Goal: Task Accomplishment & Management: Use online tool/utility

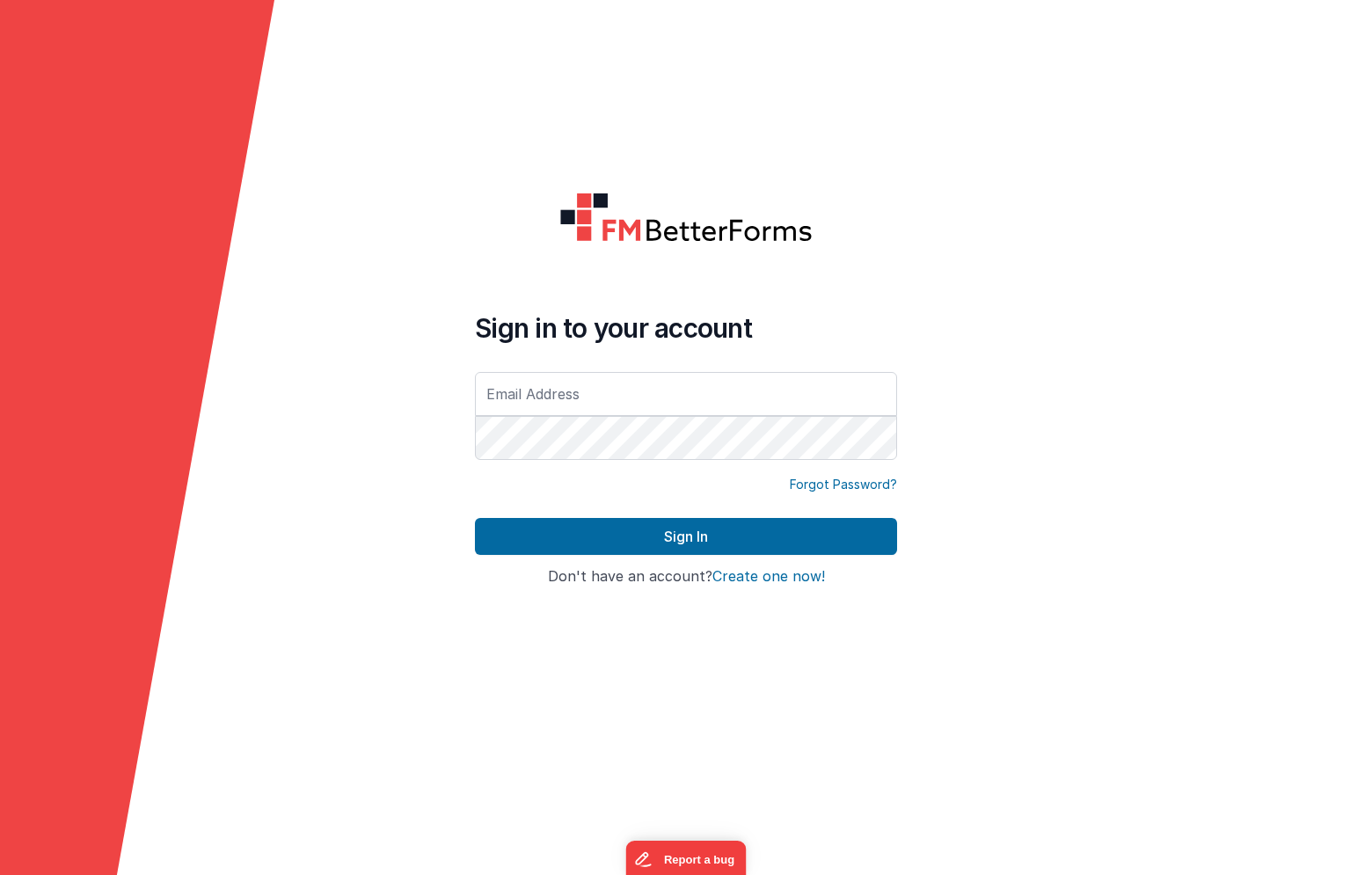
click at [0, 874] on com-1password-button at bounding box center [0, 875] width 0 height 0
type input "dbareg@drivesavers.com"
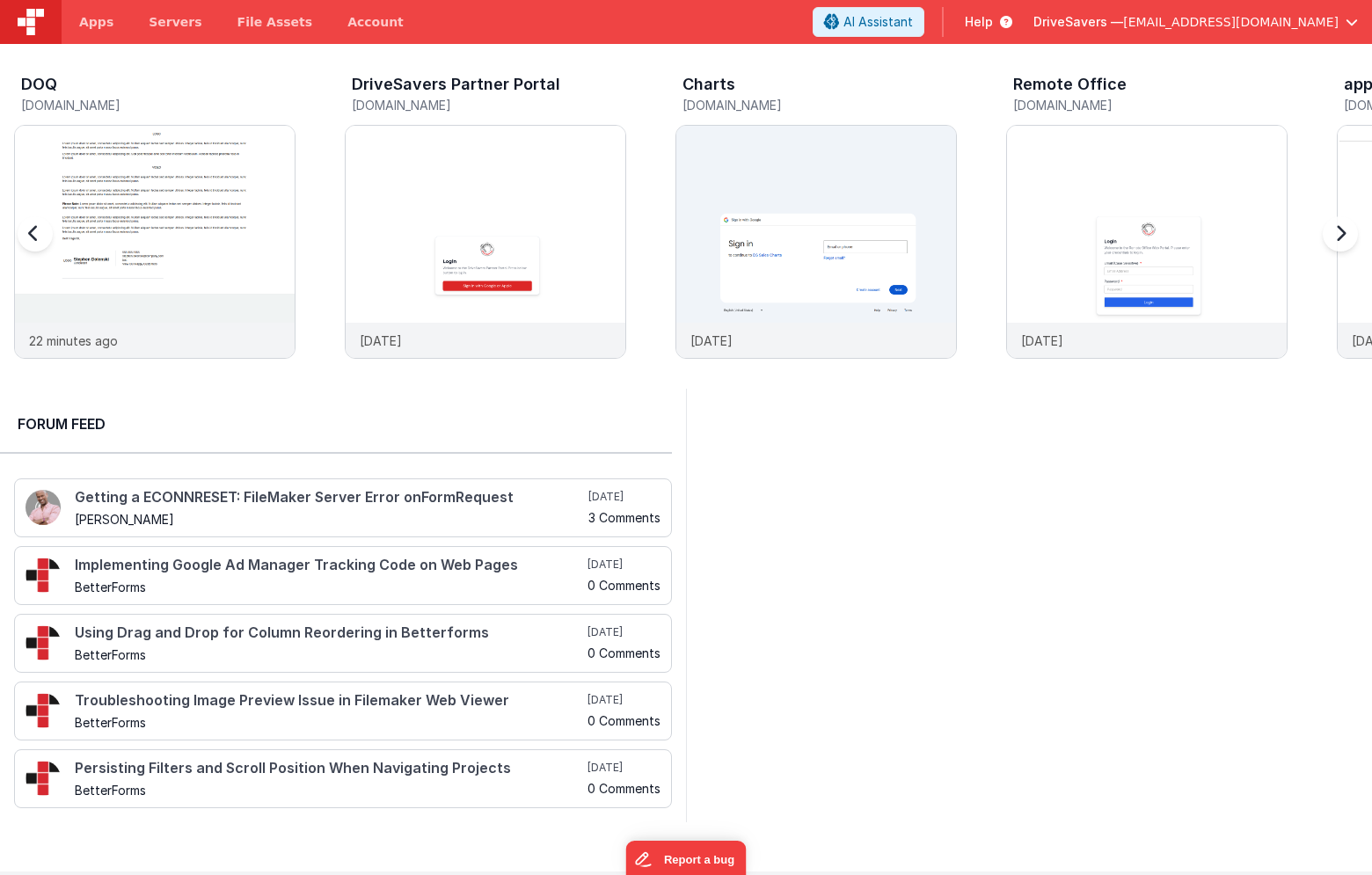
click at [40, 84] on h3 "DOQ" at bounding box center [39, 84] width 36 height 18
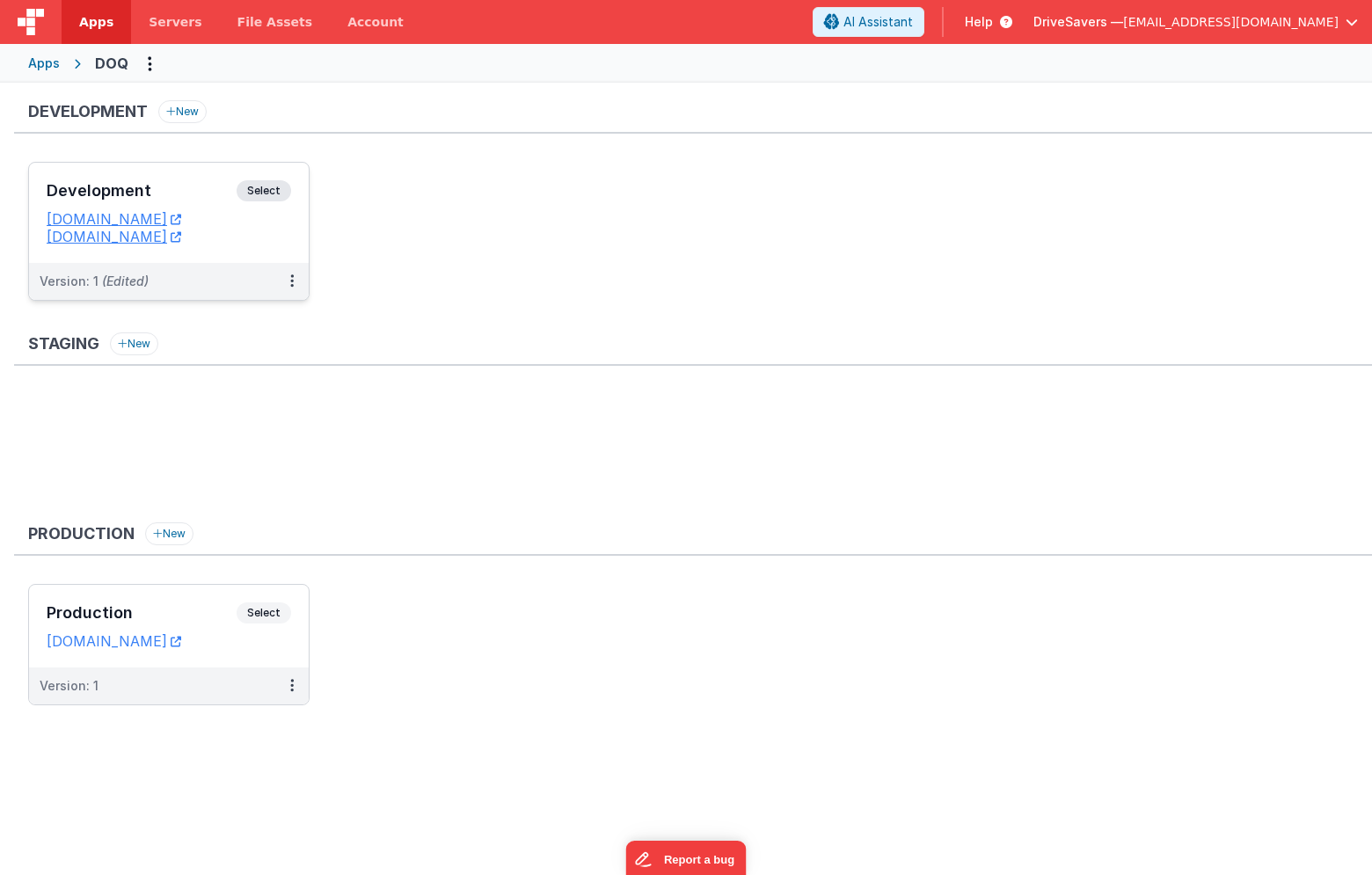
click at [267, 193] on span "Select" at bounding box center [264, 191] width 55 height 21
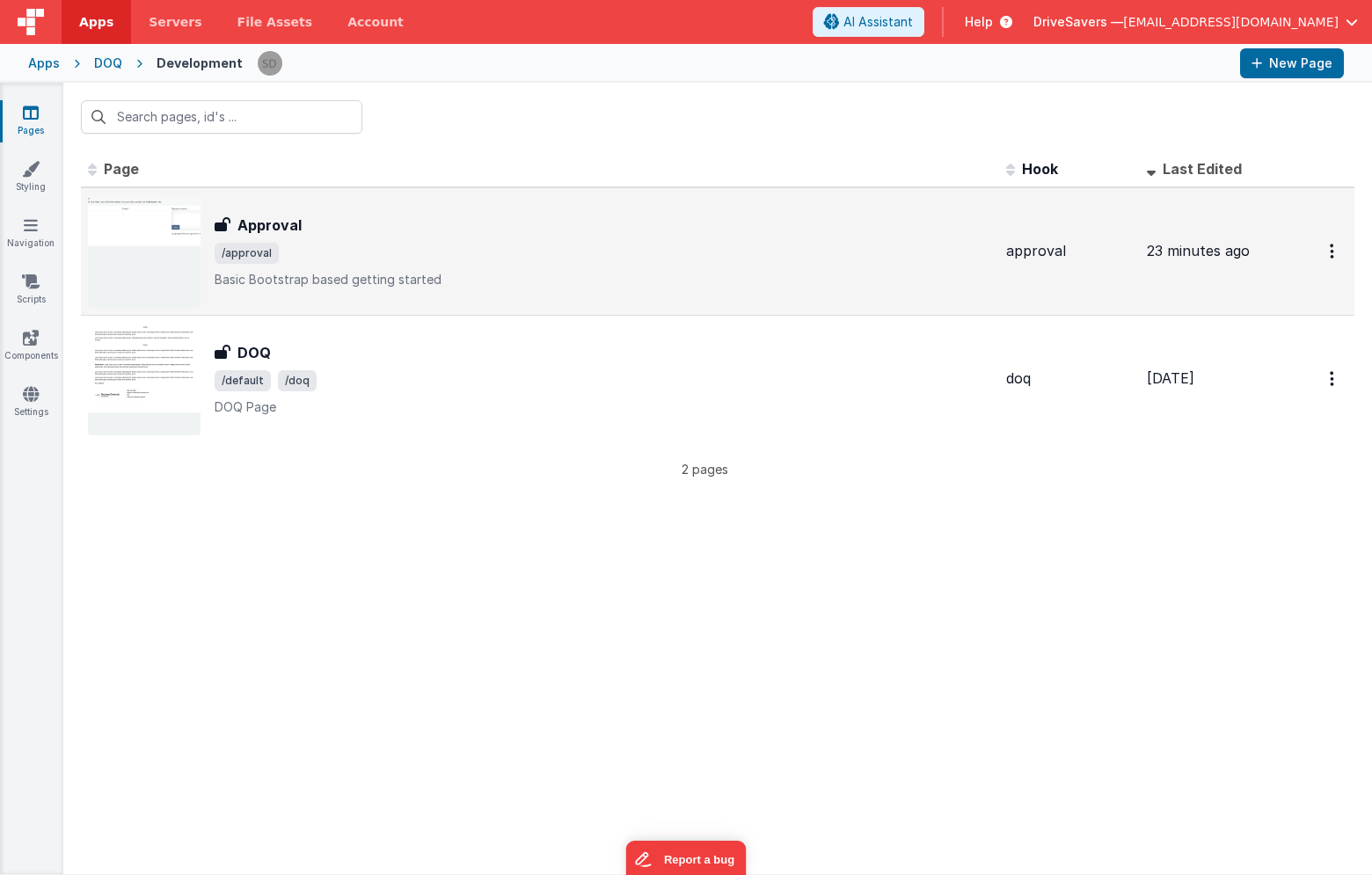
click at [270, 221] on h3 "Approval" at bounding box center [269, 225] width 65 height 21
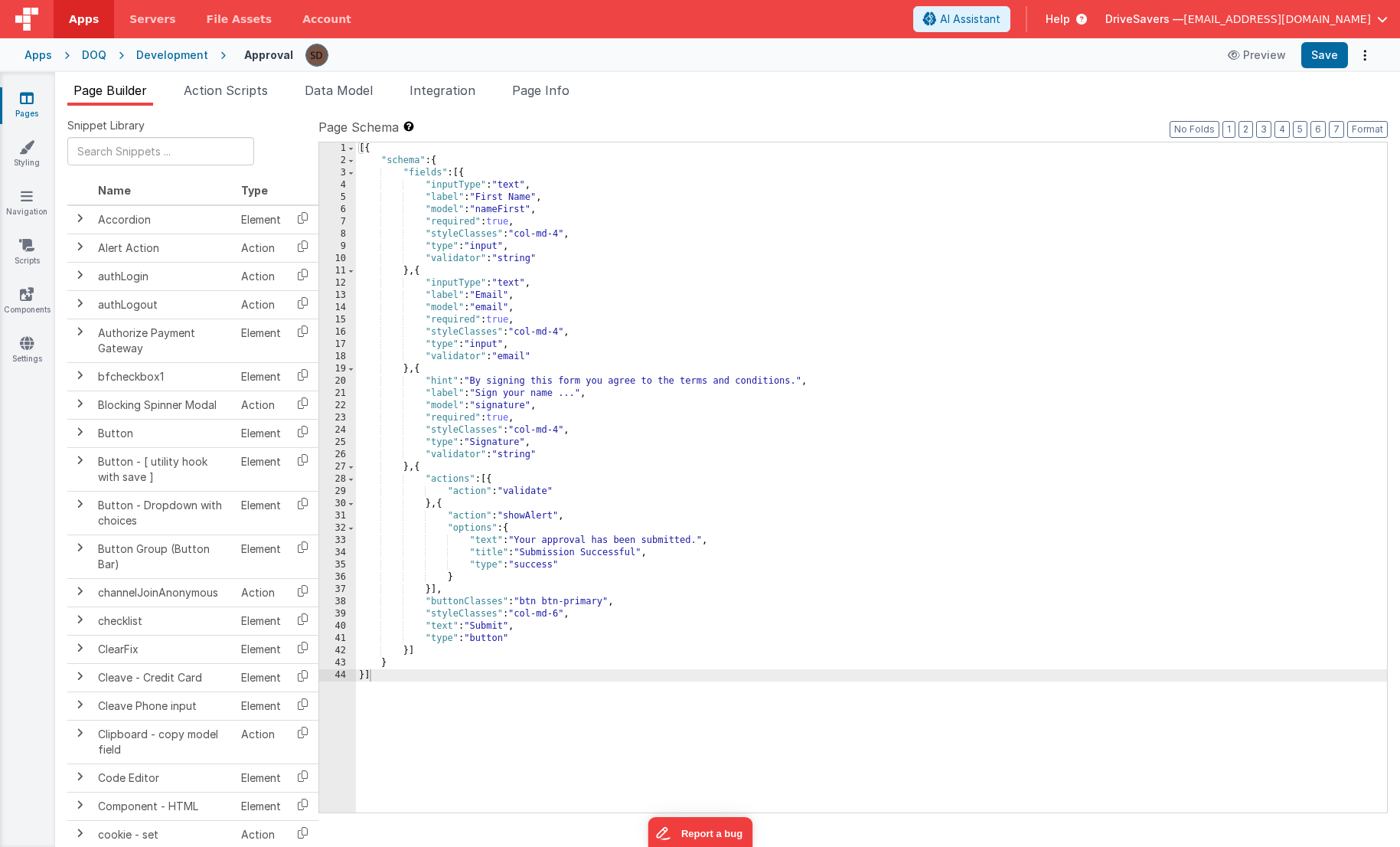
click at [615, 121] on label "Page Schema Shortcuts: Find: command-f Fold: command-option-L Unfold: command-o…" at bounding box center [853, 127] width 1069 height 18
